Goal: Complete application form

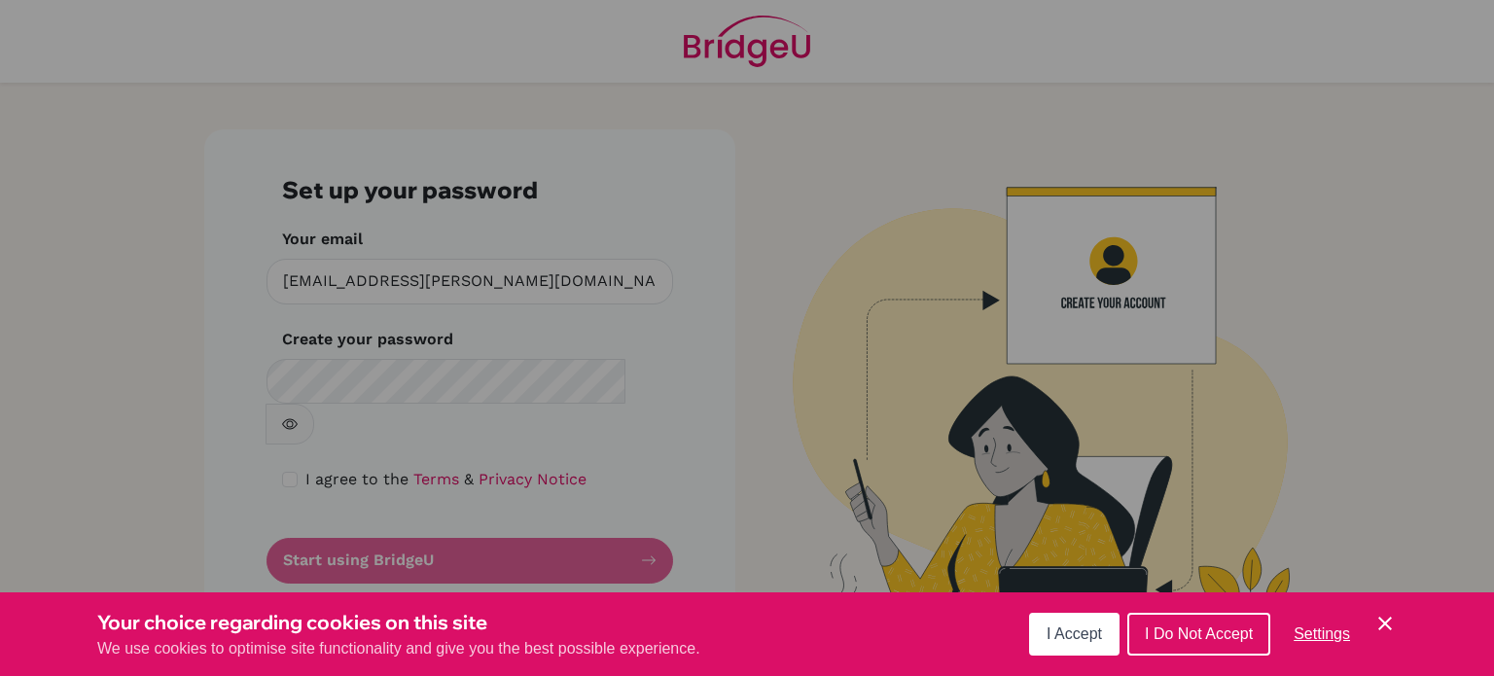
click at [1089, 630] on span "I Accept" at bounding box center [1074, 634] width 55 height 17
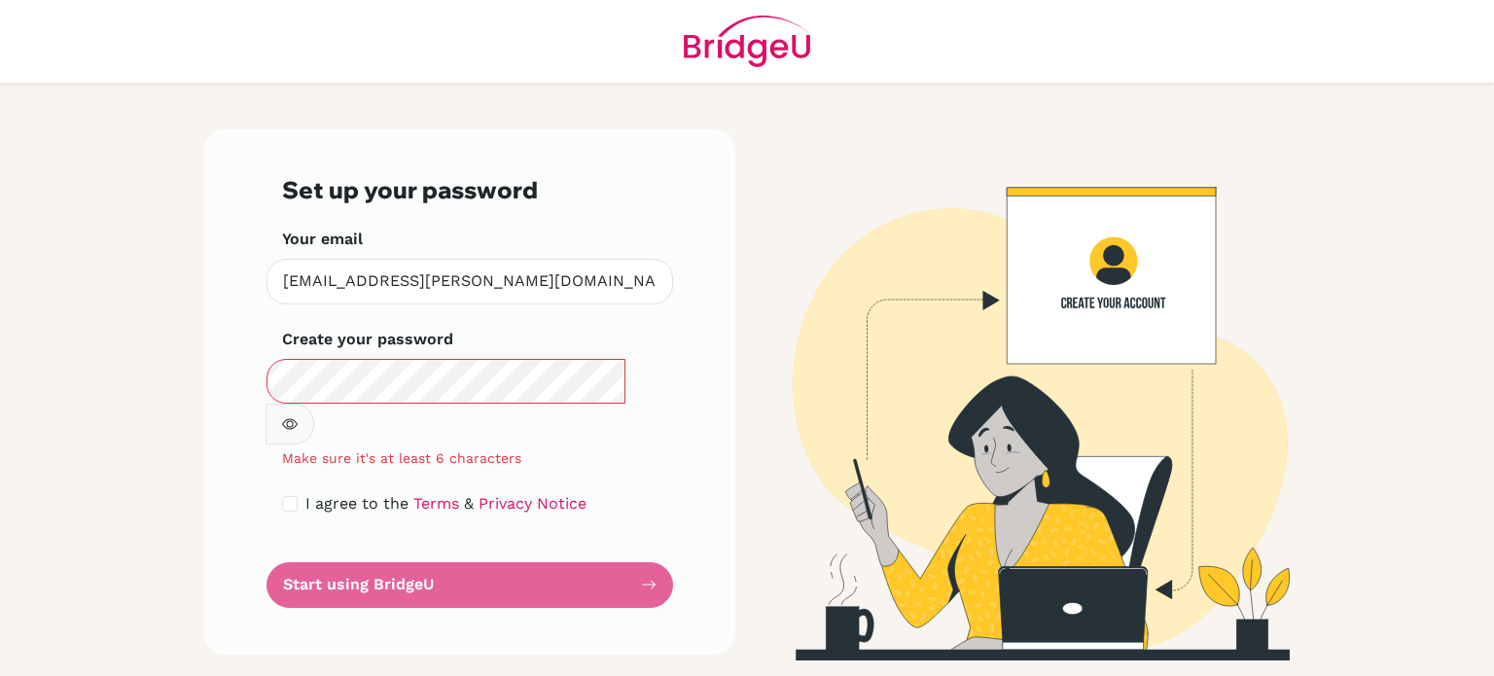
click at [224, 513] on div "Set up your password Your email aishwarya.nambiar@inventureacademy.com Invalid …" at bounding box center [469, 391] width 531 height 525
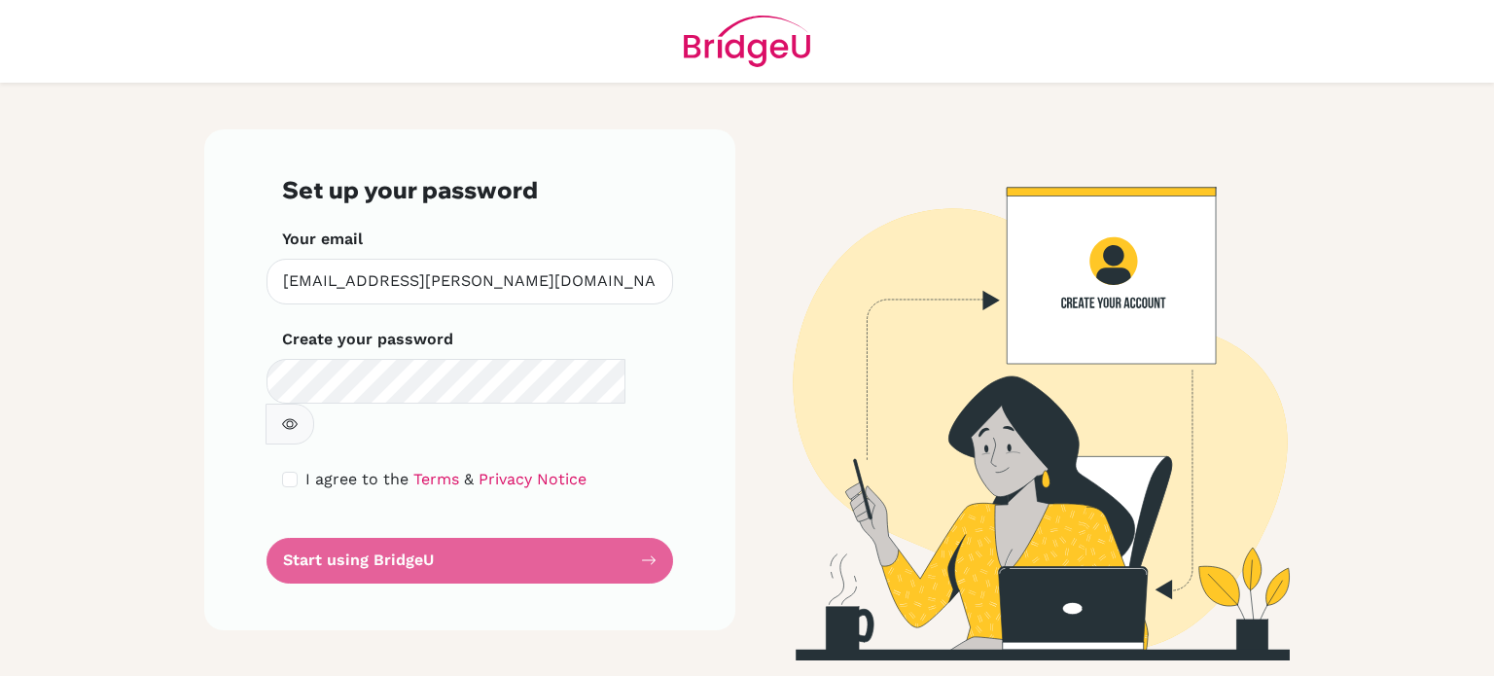
click at [294, 420] on icon "button" at bounding box center [290, 423] width 7 height 7
click at [293, 420] on icon "button" at bounding box center [289, 423] width 7 height 7
click at [489, 517] on form "Set up your password Your email aishwarya.nambiar@inventureacademy.com Invalid …" at bounding box center [470, 380] width 376 height 408
click at [430, 519] on form "Set up your password Your email aishwarya.nambiar@inventureacademy.com Invalid …" at bounding box center [470, 380] width 376 height 408
click at [293, 472] on input "checkbox" at bounding box center [290, 480] width 16 height 16
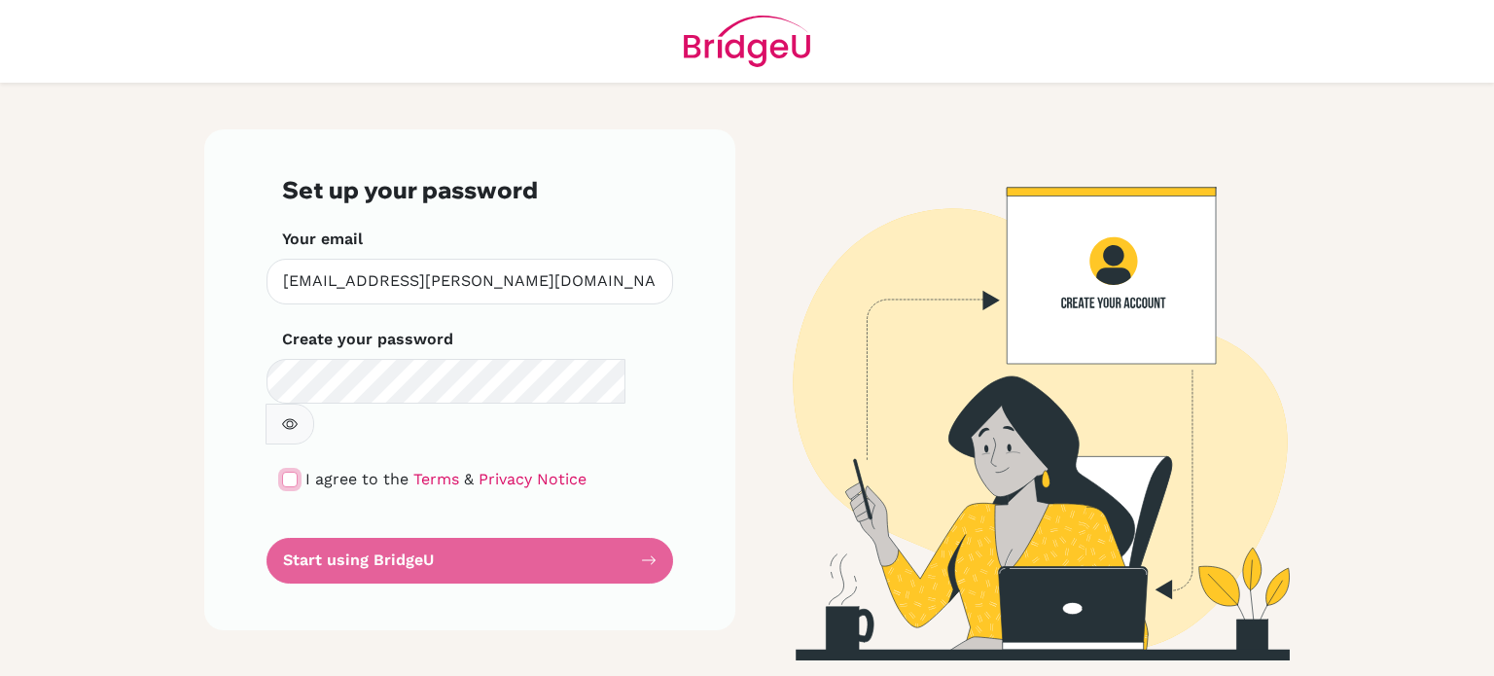
checkbox input "true"
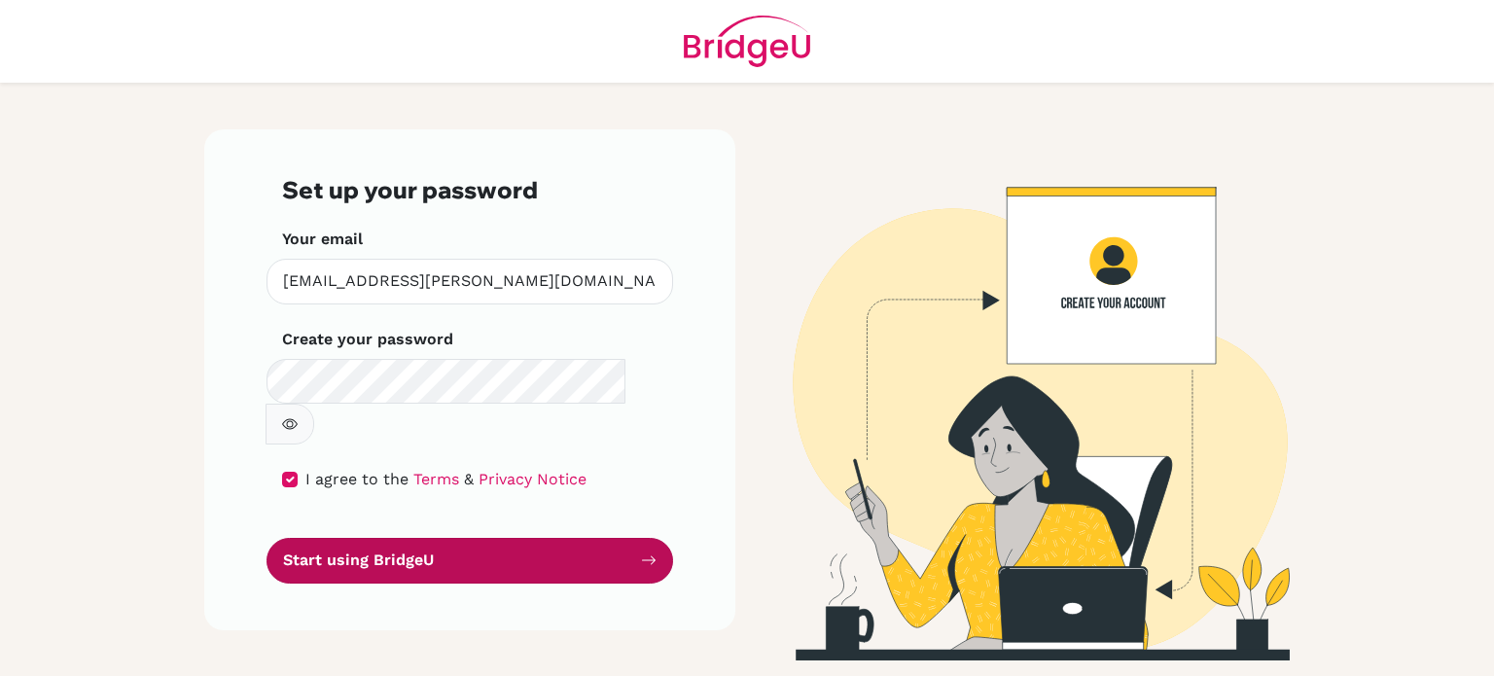
click at [359, 538] on button "Start using BridgeU" at bounding box center [470, 561] width 407 height 46
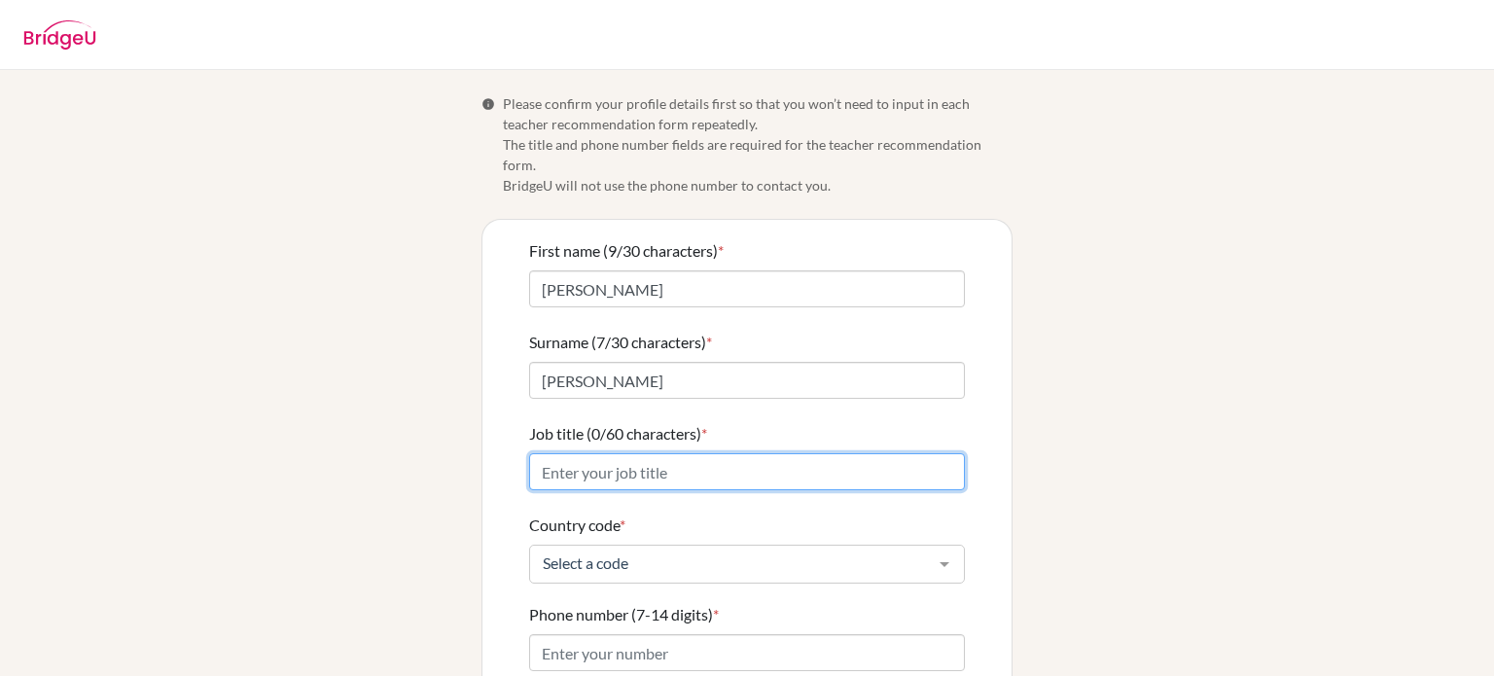
click at [579, 453] on input "Job title (0/60 characters) *" at bounding box center [747, 471] width 436 height 37
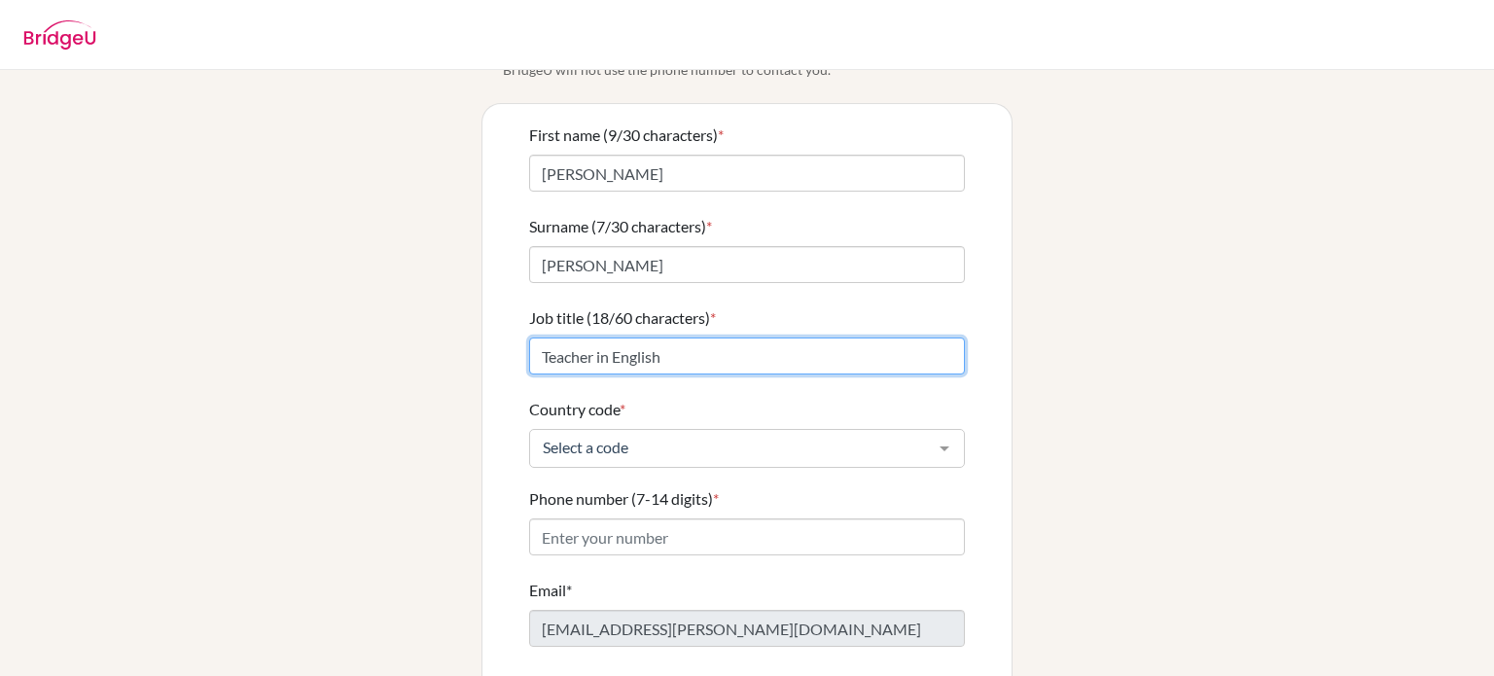
scroll to position [121, 0]
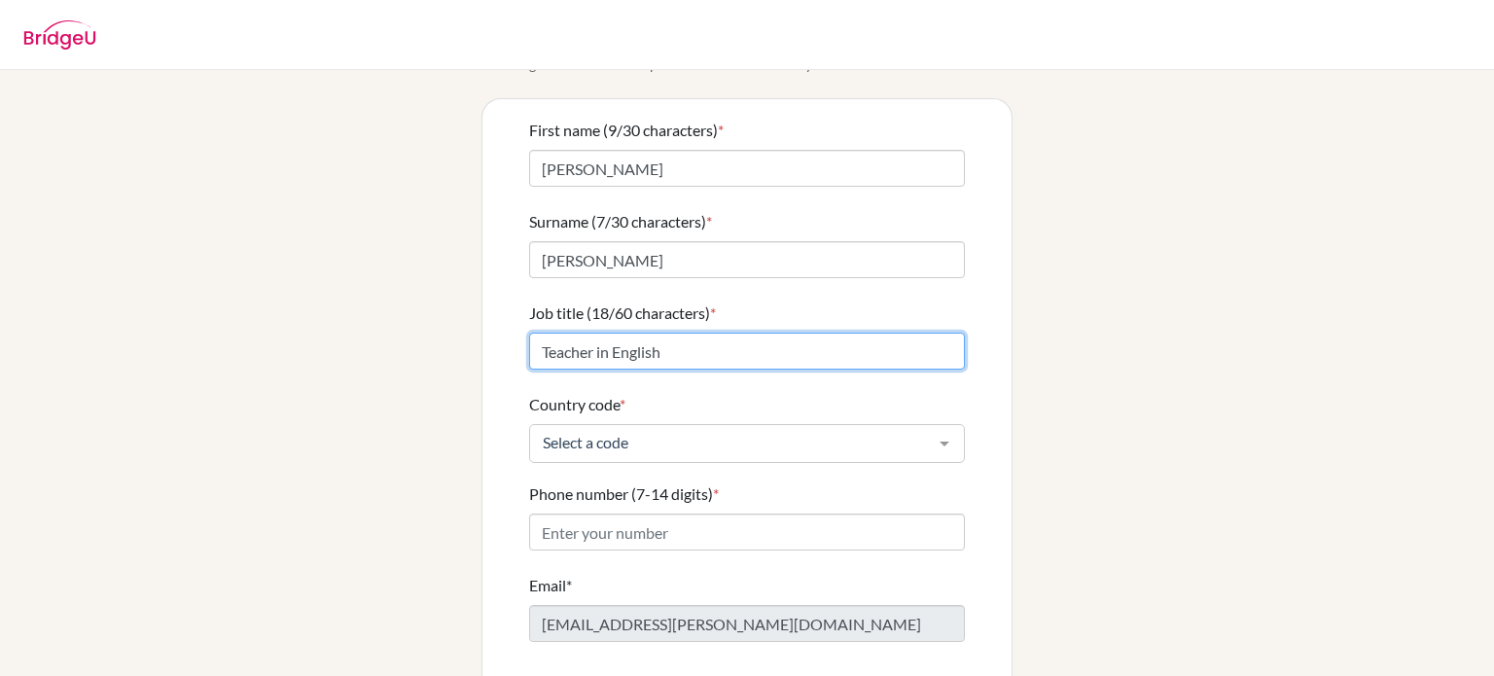
type input "Teacher in English"
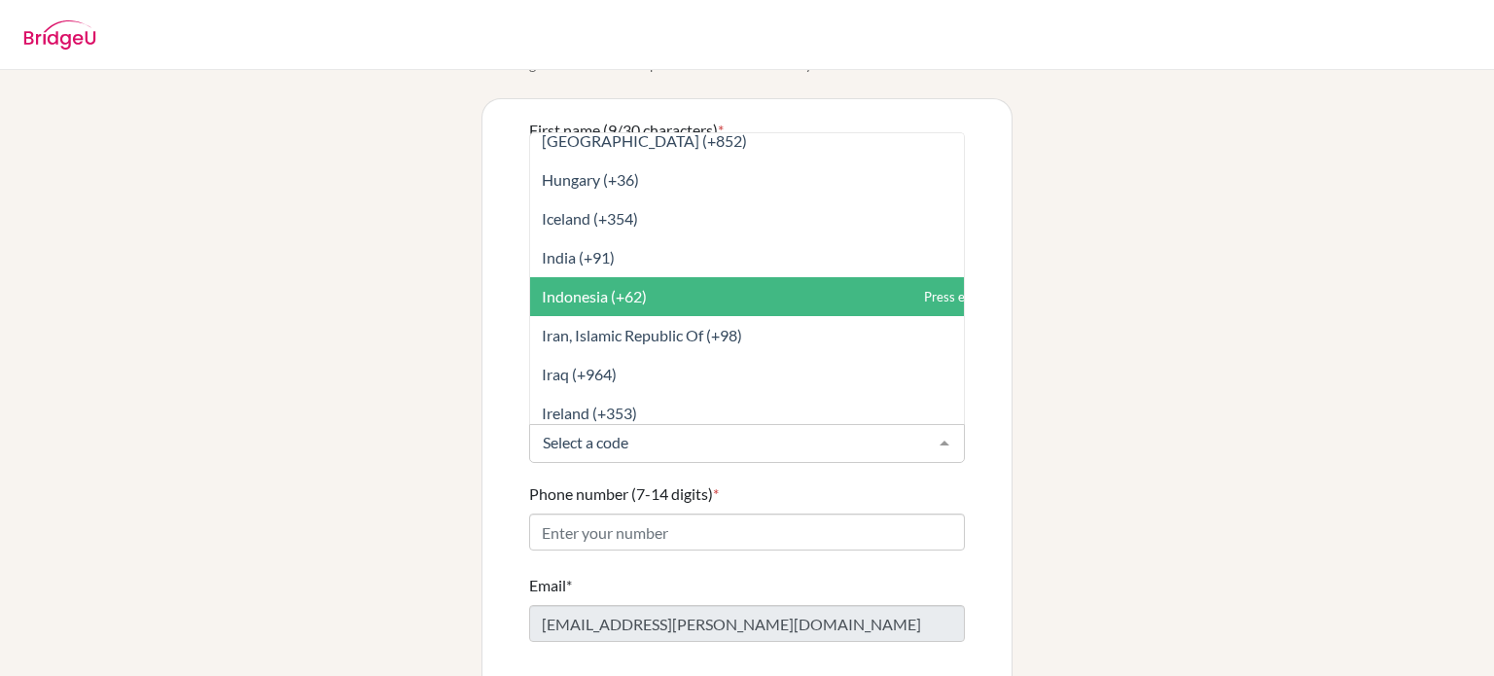
scroll to position [3709, 0]
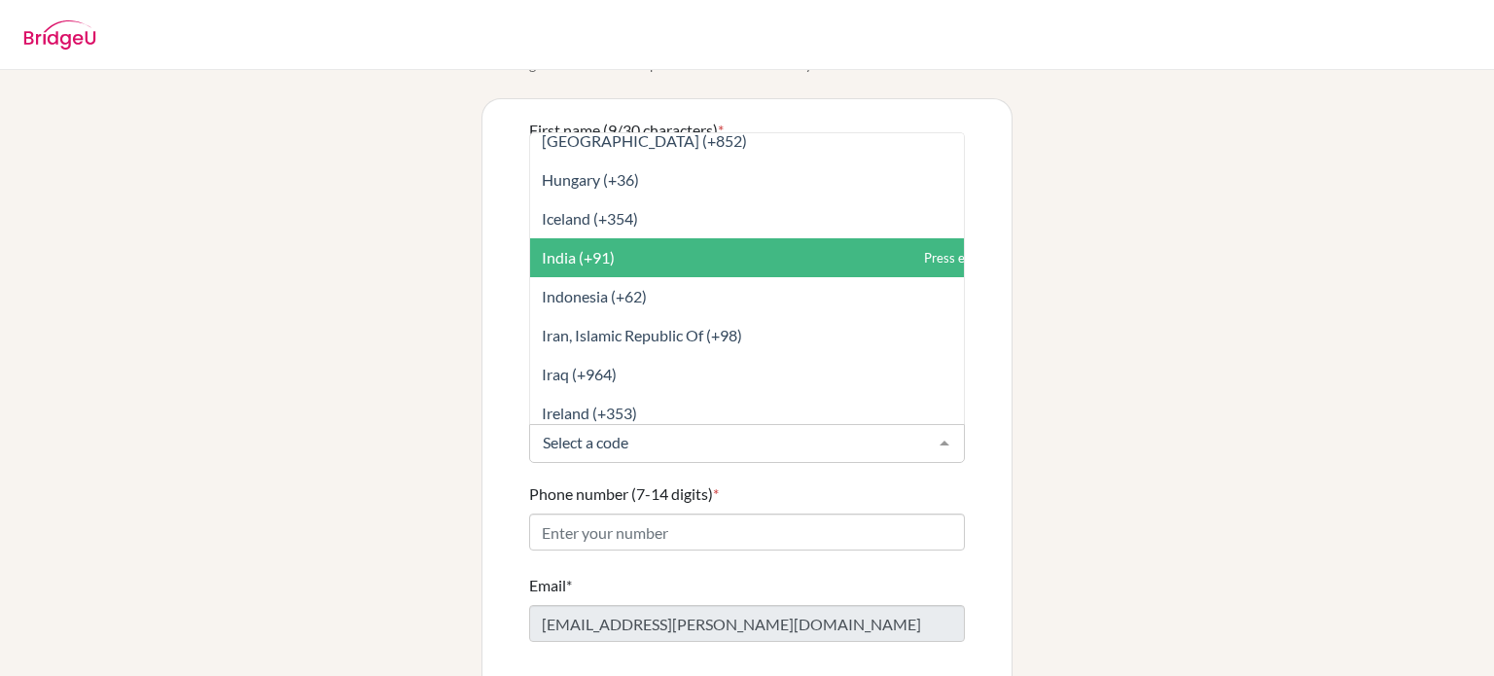
click at [611, 251] on span "India (+91)" at bounding box center [790, 257] width 521 height 39
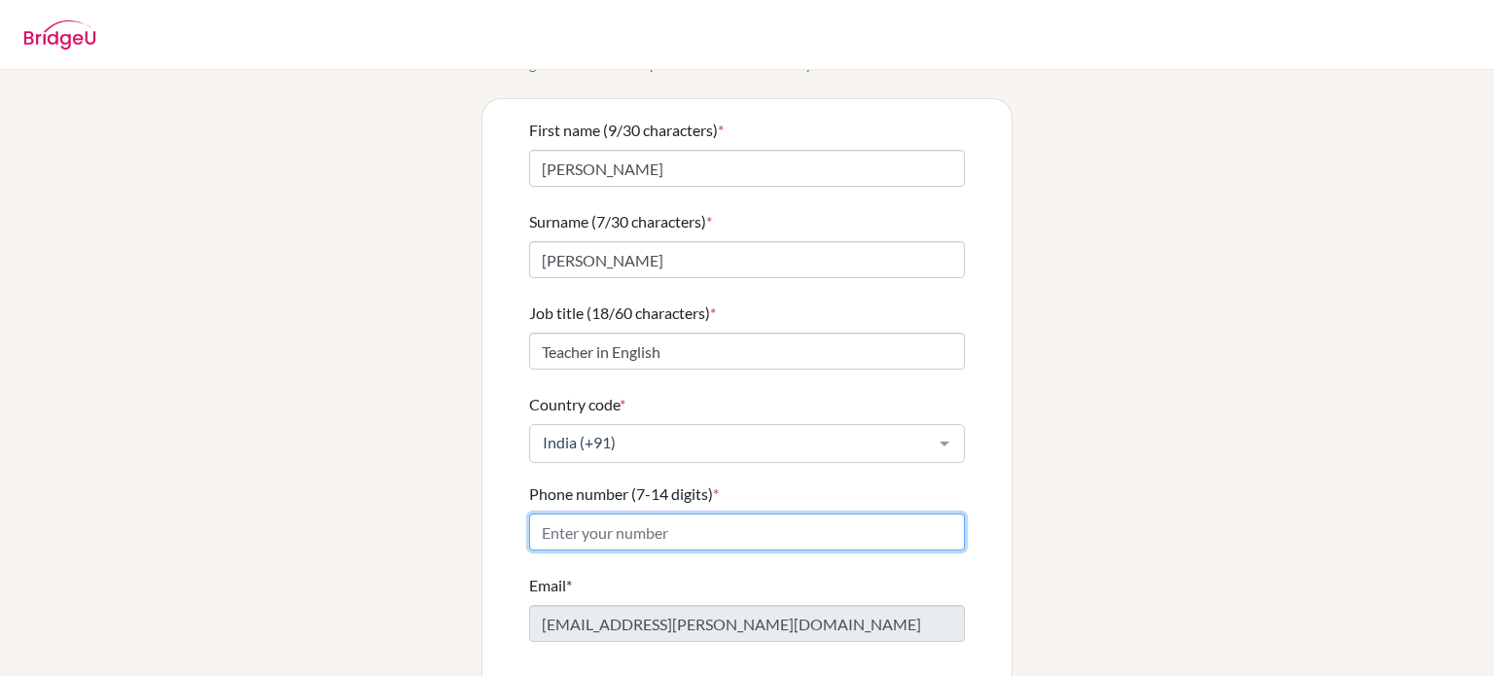
click at [599, 514] on input "Phone number (7-14 digits) *" at bounding box center [747, 532] width 436 height 37
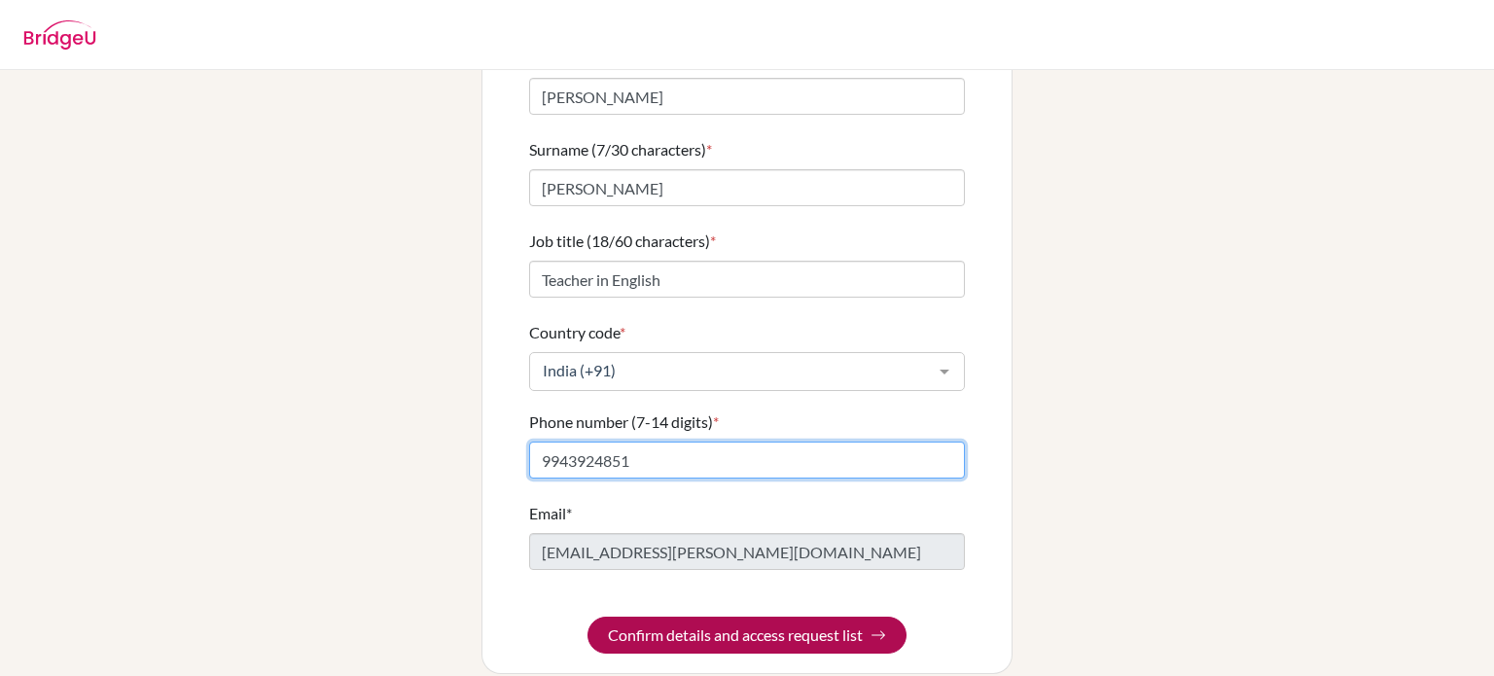
type input "9943924851"
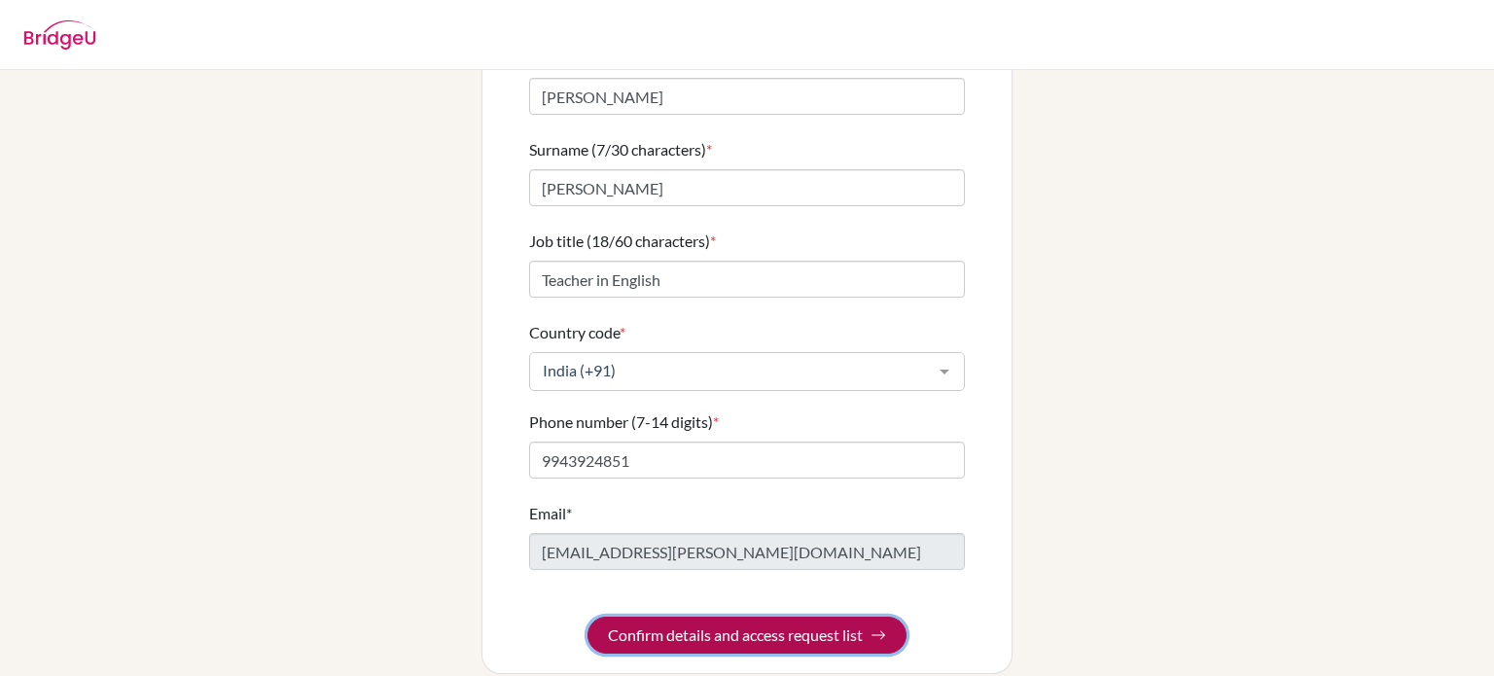
click at [685, 617] on button "Confirm details and access request list" at bounding box center [747, 635] width 319 height 37
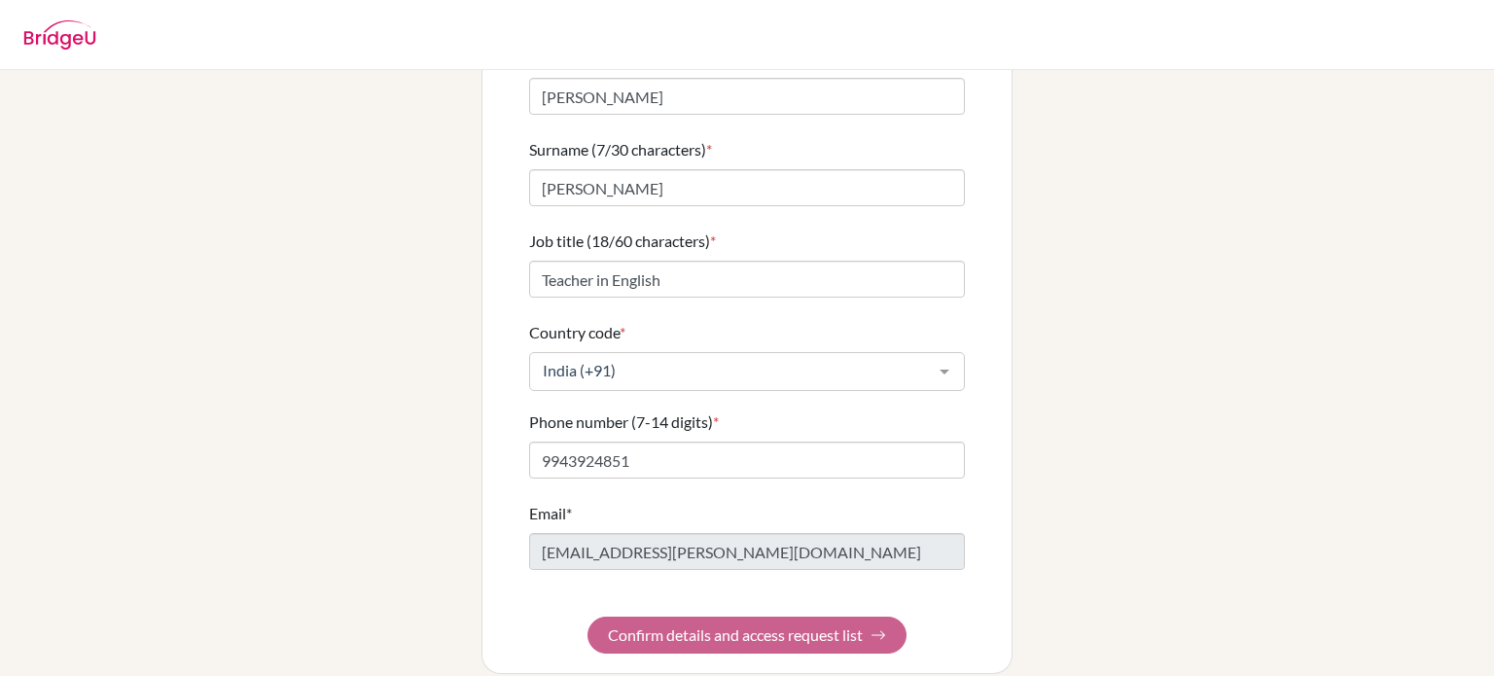
scroll to position [0, 0]
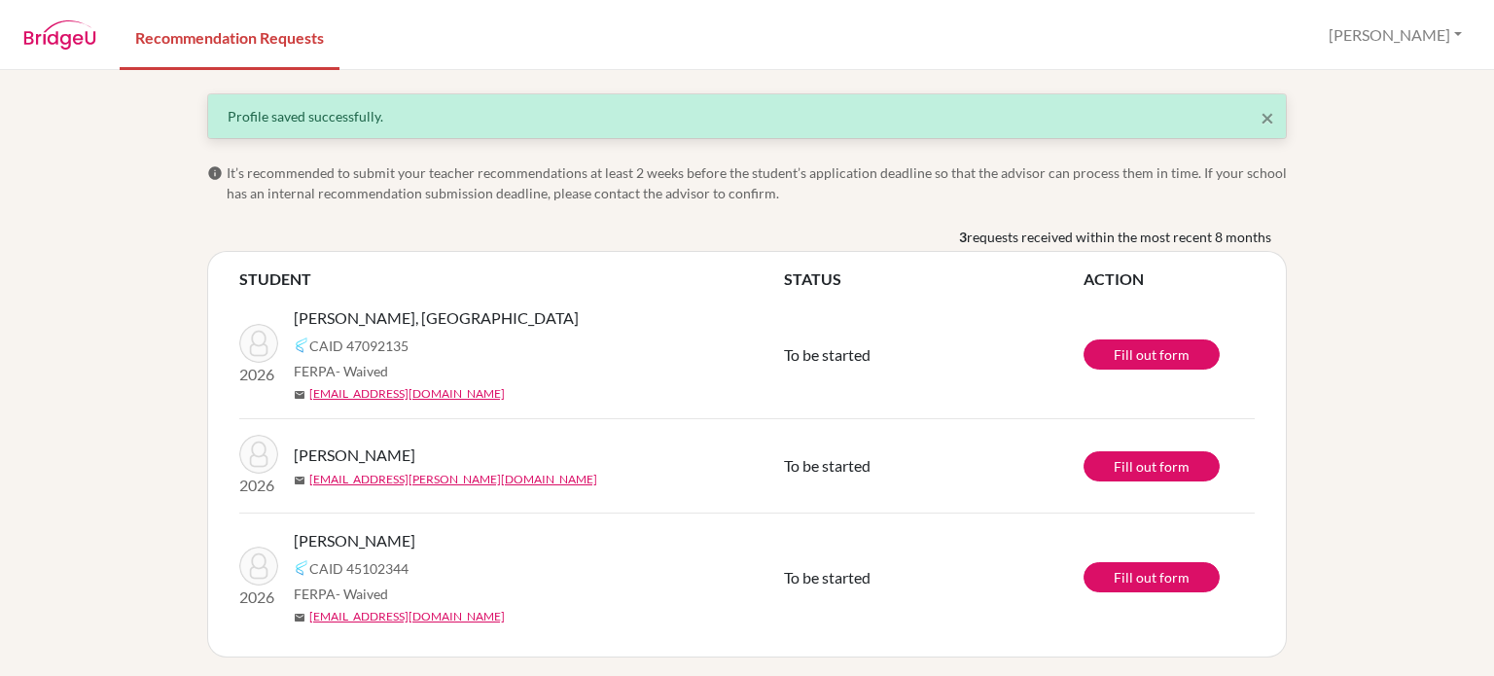
scroll to position [4, 0]
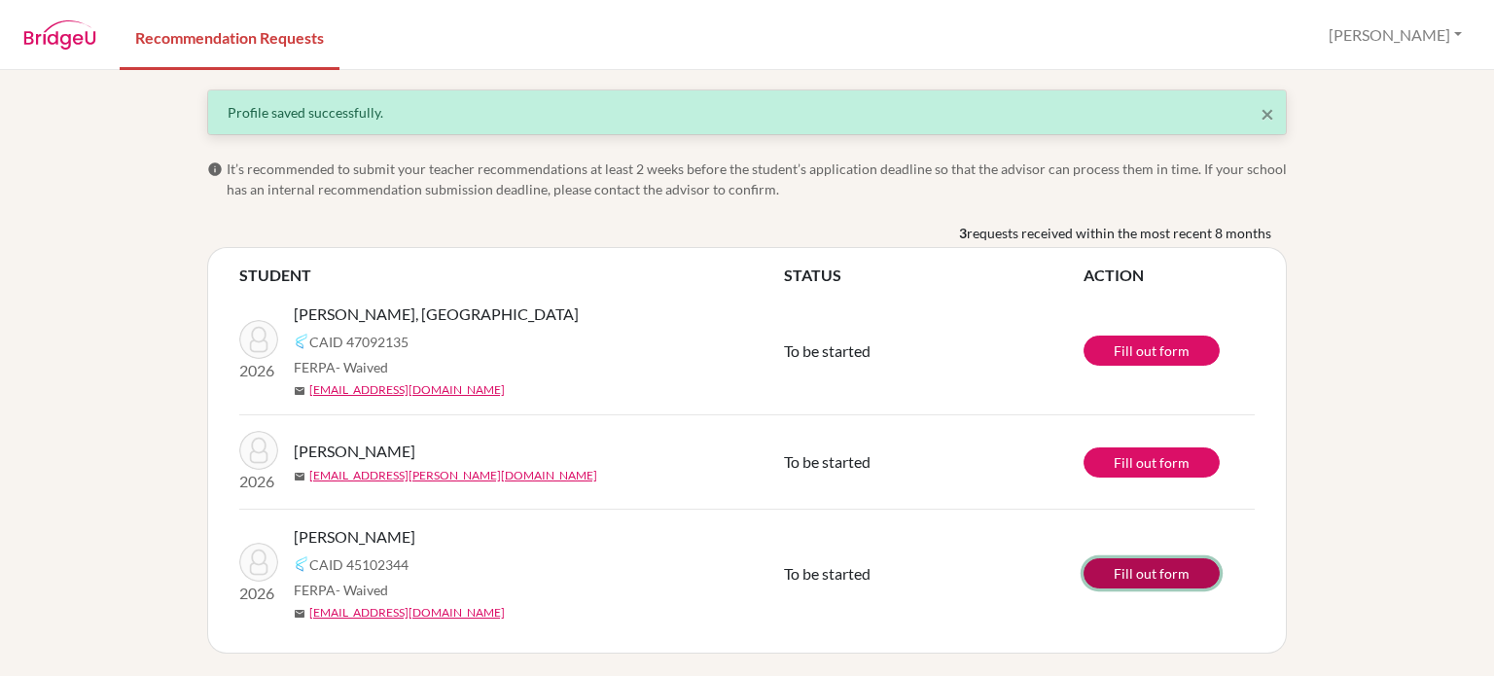
click at [1128, 576] on link "Fill out form" at bounding box center [1152, 573] width 136 height 30
